Goal: Navigation & Orientation: Find specific page/section

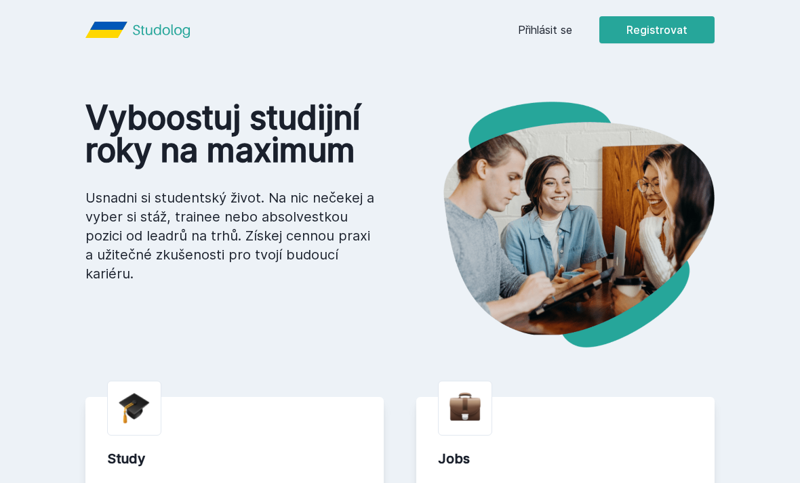
scroll to position [2, 0]
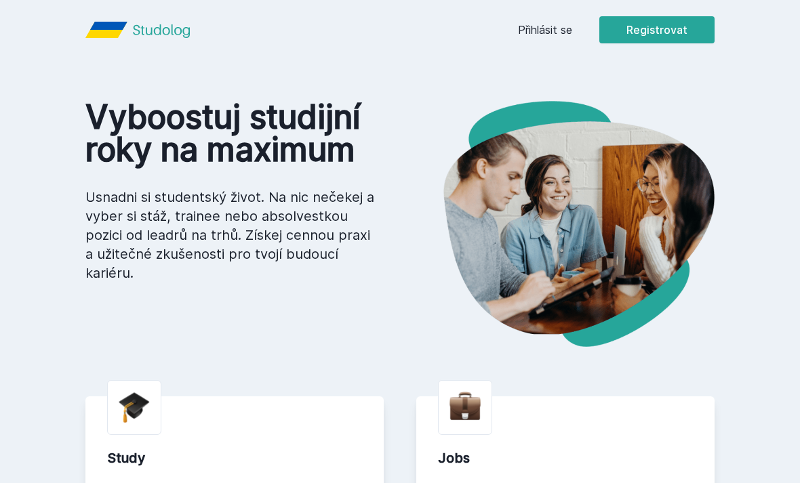
click at [551, 33] on link "Přihlásit se" at bounding box center [545, 30] width 54 height 16
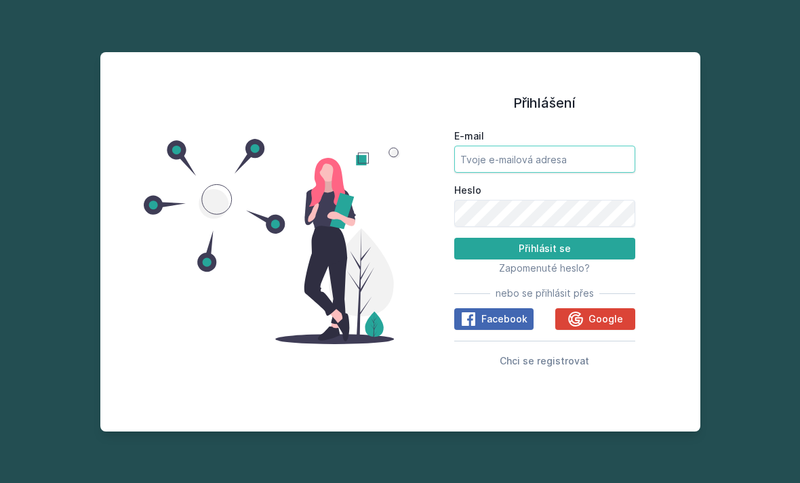
click at [525, 173] on input "E-mail" at bounding box center [544, 159] width 181 height 27
click at [528, 173] on input "E-mail" at bounding box center [544, 159] width 181 height 27
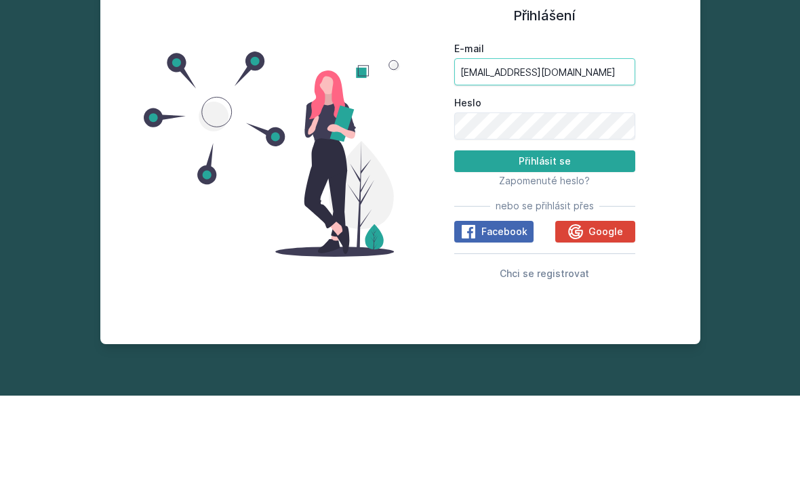
type input "[EMAIL_ADDRESS][DOMAIN_NAME]"
click at [604, 238] on button "Přihlásit se" at bounding box center [544, 249] width 181 height 22
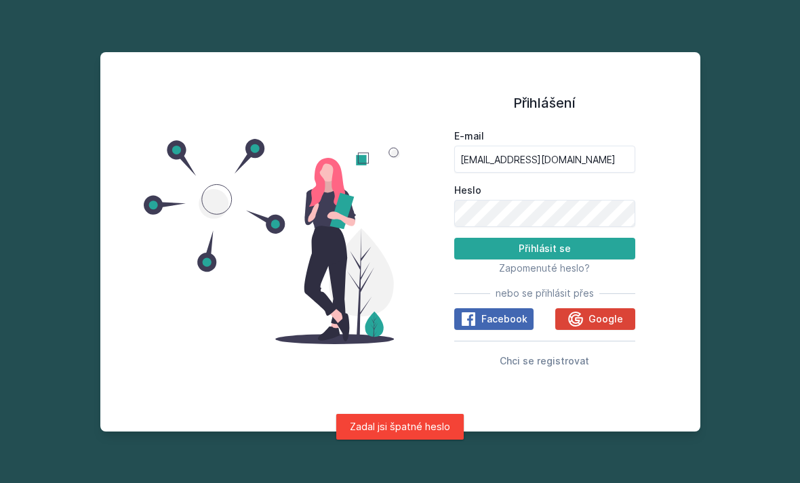
click at [612, 129] on label "E-mail" at bounding box center [544, 136] width 181 height 14
click at [612, 146] on input "[EMAIL_ADDRESS][DOMAIN_NAME]" at bounding box center [544, 159] width 181 height 27
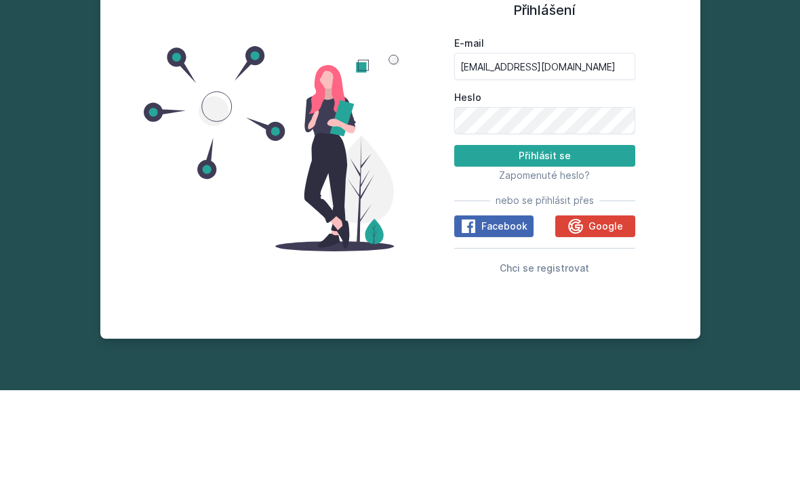
click at [587, 238] on button "Přihlásit se" at bounding box center [544, 249] width 181 height 22
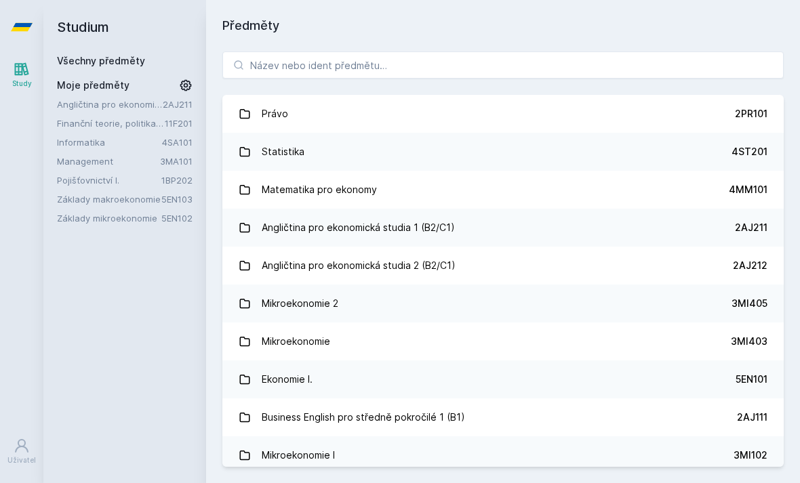
click at [658, 209] on link "Angličtina pro ekonomická studia 1 (B2/C1) 2AJ211" at bounding box center [502, 228] width 561 height 38
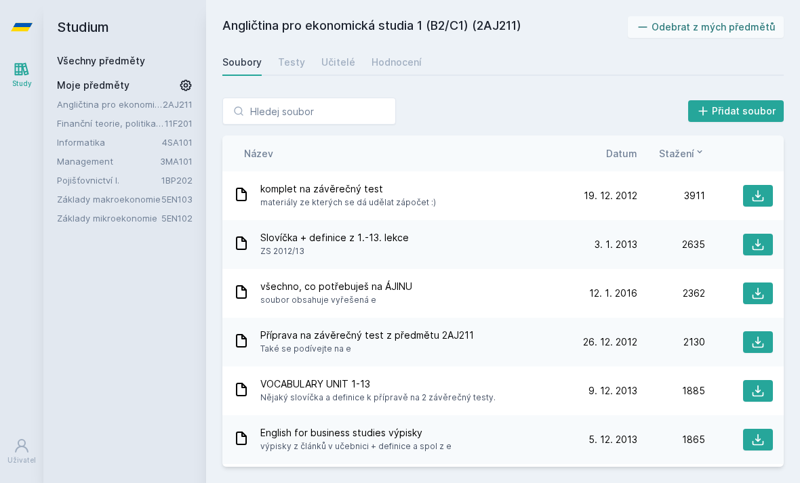
click at [350, 56] on div "Učitelé" at bounding box center [338, 63] width 34 height 14
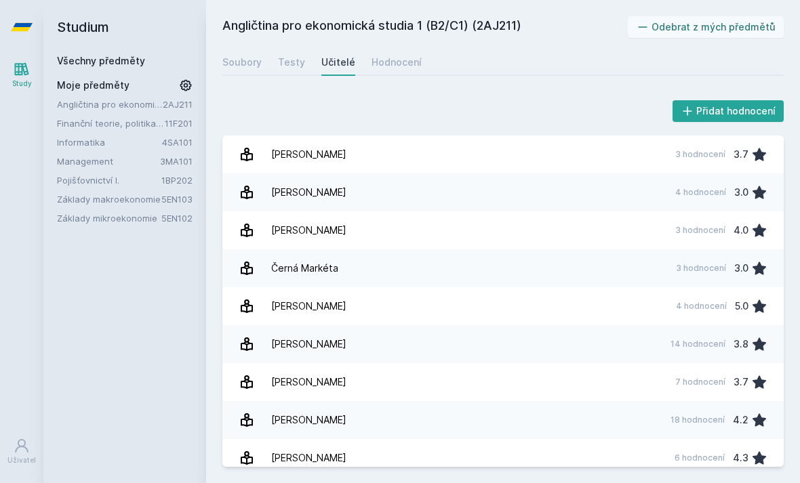
click at [249, 56] on div "Soubory" at bounding box center [241, 63] width 39 height 14
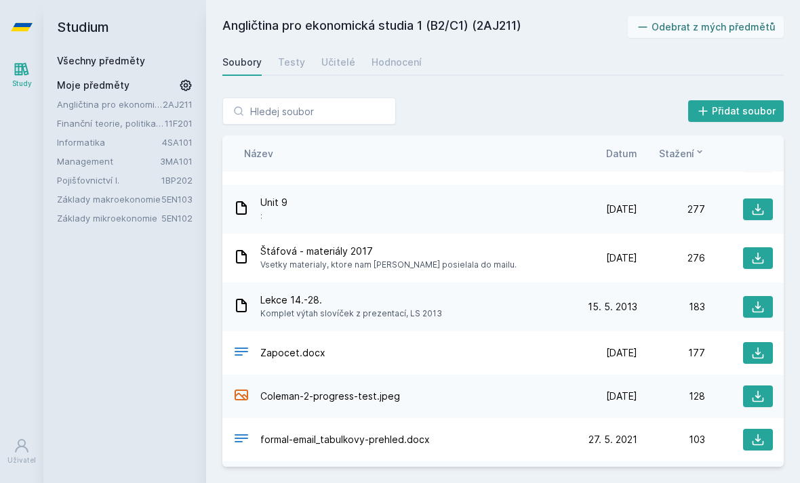
click at [327, 60] on div "Učitelé" at bounding box center [338, 63] width 34 height 14
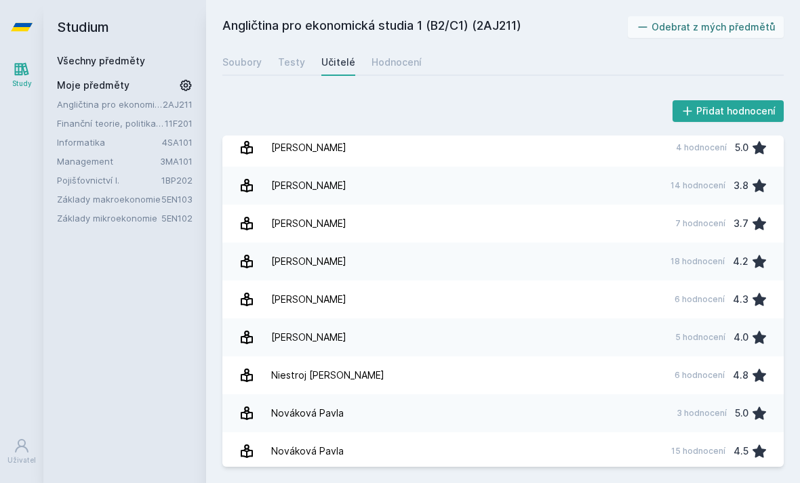
scroll to position [158, 0]
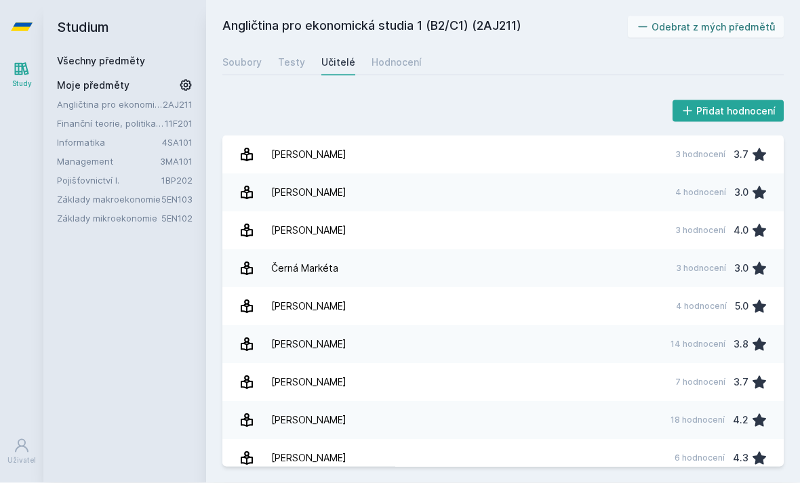
scroll to position [43, 0]
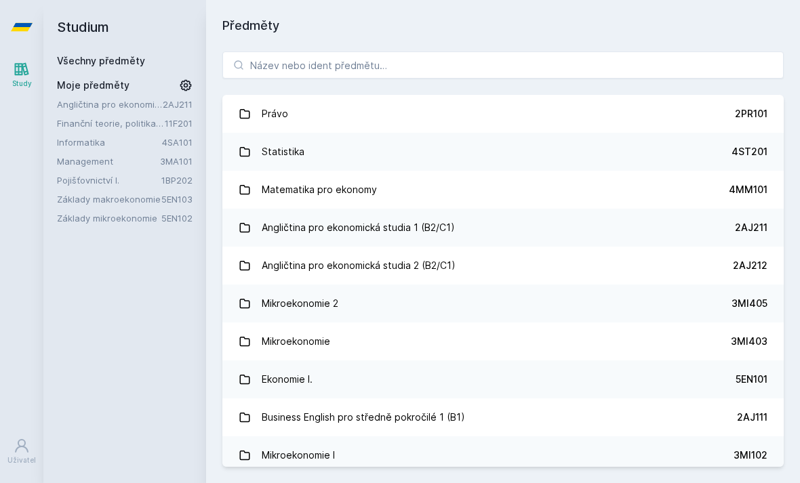
click at [666, 247] on link "Angličtina pro ekonomická studia 2 (B2/C1) 2AJ212" at bounding box center [502, 266] width 561 height 38
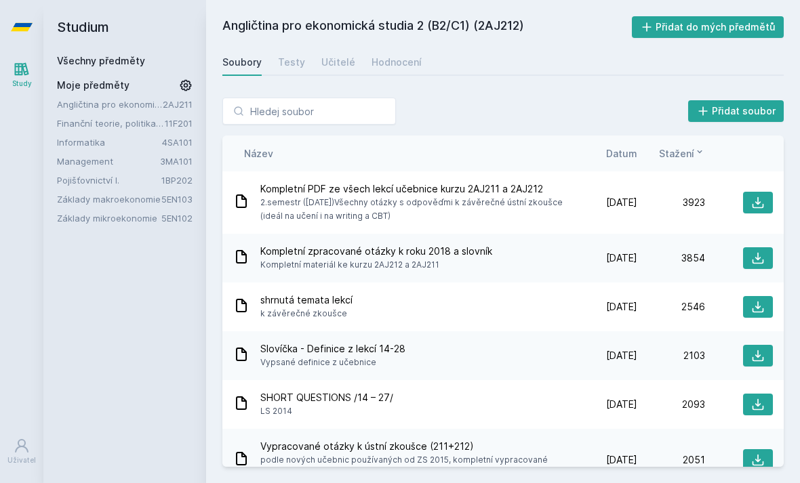
click at [295, 49] on link "Testy" at bounding box center [291, 62] width 27 height 27
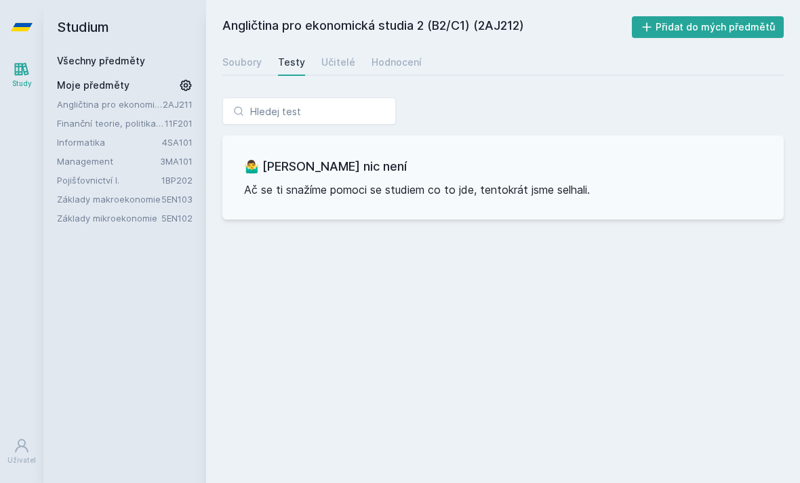
click at [332, 56] on div "Učitelé" at bounding box center [338, 63] width 34 height 14
